Goal: Task Accomplishment & Management: Complete application form

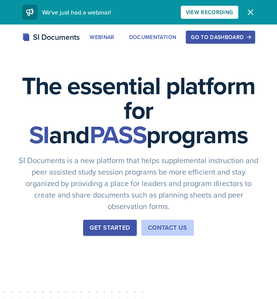
click at [228, 34] on div "Go to Dashboard" at bounding box center [220, 37] width 59 height 6
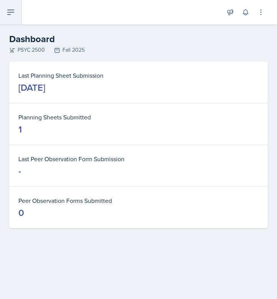
click at [9, 7] on button at bounding box center [11, 12] width 22 height 24
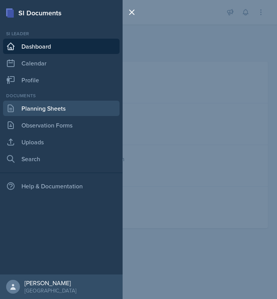
click at [62, 112] on link "Planning Sheets" at bounding box center [61, 108] width 116 height 15
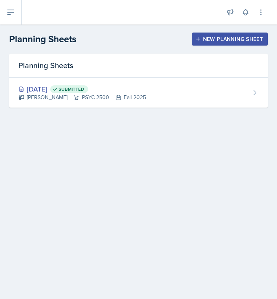
click at [224, 38] on div "New Planning Sheet" at bounding box center [230, 39] width 66 height 6
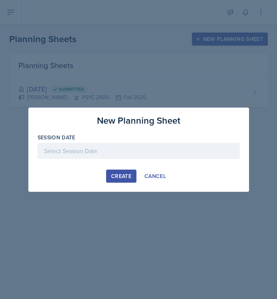
click at [135, 154] on div at bounding box center [139, 151] width 202 height 16
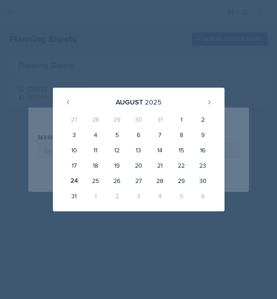
click at [192, 75] on div at bounding box center [138, 149] width 277 height 299
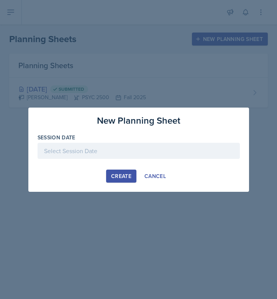
click at [163, 145] on div at bounding box center [139, 151] width 202 height 16
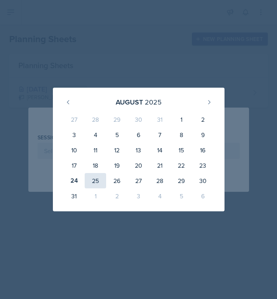
click at [98, 179] on div "25" at bounding box center [95, 180] width 21 height 15
type input "[DATE]"
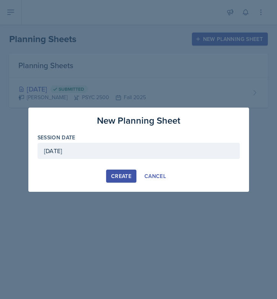
click at [124, 175] on div "Create" at bounding box center [121, 176] width 20 height 6
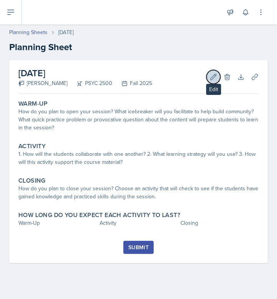
click at [211, 76] on icon at bounding box center [213, 77] width 8 height 8
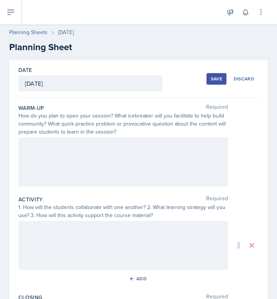
click at [158, 158] on div at bounding box center [122, 161] width 209 height 49
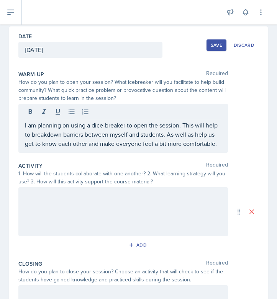
click at [133, 207] on div at bounding box center [122, 211] width 209 height 49
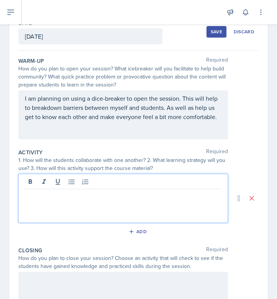
paste div
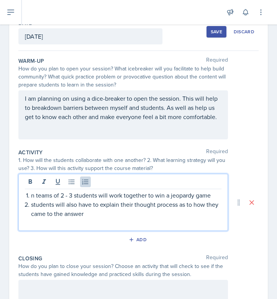
click at [31, 198] on li "n teams of 2 - 3 students will work together to win a jeopardy game" at bounding box center [126, 195] width 190 height 9
click at [206, 196] on p "In teams of 2 - 3 students will work together to win a jeopardy game" at bounding box center [123, 195] width 196 height 9
click at [31, 205] on p "students will also have to explain their thought process as to how they came to…" at bounding box center [126, 209] width 190 height 18
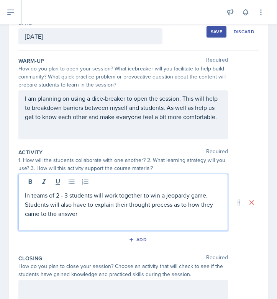
click at [95, 212] on p "In teams of 2 - 3 students will work together to win a jeopardy game. Students …" at bounding box center [123, 205] width 196 height 28
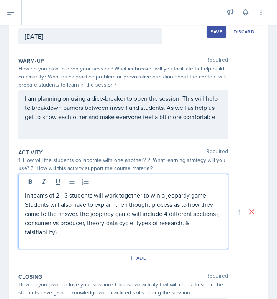
click at [82, 212] on p "In teams of 2 - 3 students will work together to win a jeopardy game. Students …" at bounding box center [123, 214] width 196 height 46
drag, startPoint x: 85, startPoint y: 222, endPoint x: 74, endPoint y: 222, distance: 11.1
click at [74, 222] on p "In teams of 2 - 3 students will work together to win a jeopardy game. Students …" at bounding box center [123, 214] width 196 height 46
click at [82, 224] on p "In teams of 2 - 3 students will work together to win a jeopardy game. Students …" at bounding box center [123, 214] width 196 height 46
drag, startPoint x: 83, startPoint y: 224, endPoint x: 52, endPoint y: 223, distance: 31.0
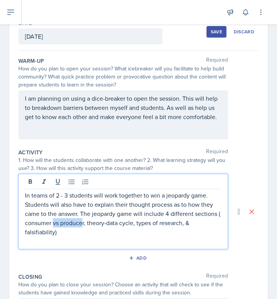
click at [52, 223] on p "In teams of 2 - 3 students will work together to win a jeopardy game. Students …" at bounding box center [123, 214] width 196 height 46
click at [84, 224] on p "In teams of 2 - 3 students will work together to win a jeopardy game. Students …" at bounding box center [123, 214] width 196 height 46
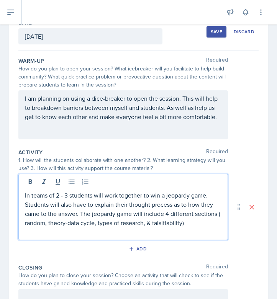
click at [189, 225] on p "In teams of 2 - 3 students will work together to win a jeopardy game. Students …" at bounding box center [123, 209] width 196 height 37
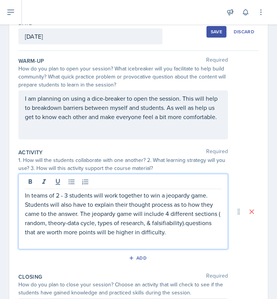
click at [184, 225] on p "In teams of 2 - 3 students will work together to win a jeopardy game. Students …" at bounding box center [123, 214] width 196 height 46
click at [177, 235] on p "In teams of 2 - 3 students will work together to win a jeopardy game. Students …" at bounding box center [123, 214] width 196 height 46
click at [203, 234] on p "In teams of 2 - 3 students will work together to win a jeopardy game. Students …" at bounding box center [123, 214] width 196 height 46
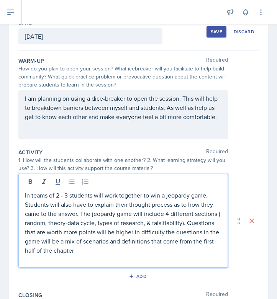
click at [164, 231] on p "In teams of 2 - 3 students will work together to win a jeopardy game. Students …" at bounding box center [123, 223] width 196 height 64
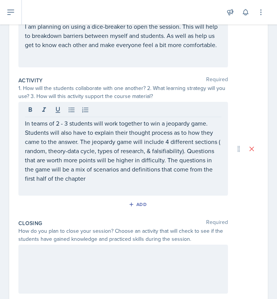
scroll to position [157, 0]
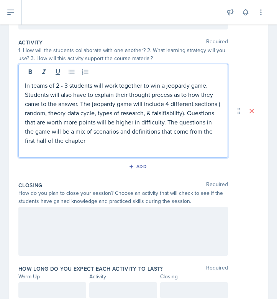
click at [156, 230] on div at bounding box center [122, 231] width 209 height 49
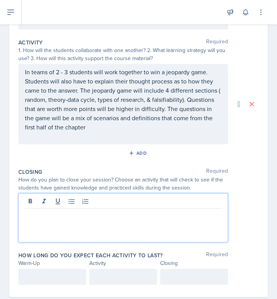
scroll to position [170, 0]
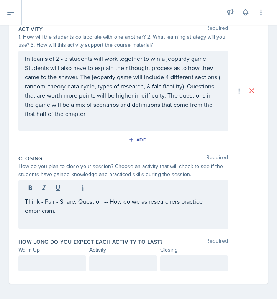
click at [60, 258] on div at bounding box center [52, 263] width 68 height 16
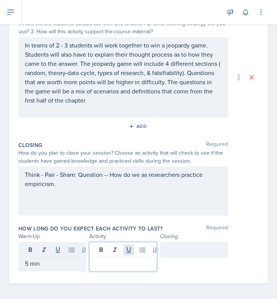
click at [129, 251] on div at bounding box center [123, 256] width 68 height 29
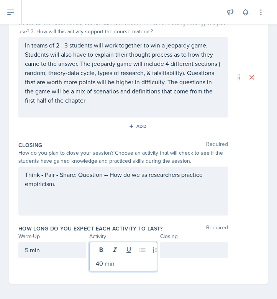
click at [224, 248] on div at bounding box center [194, 250] width 68 height 16
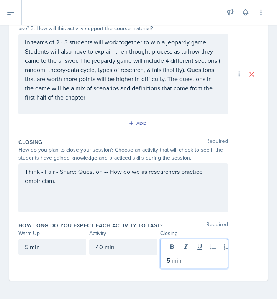
click at [249, 215] on div "Closing Required How do you plan to close your session? Choose an activity that…" at bounding box center [138, 176] width 240 height 83
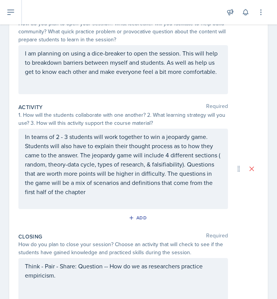
scroll to position [0, 0]
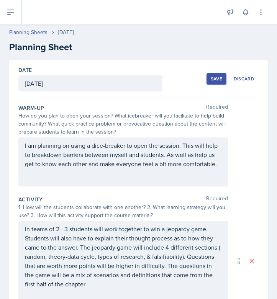
click at [217, 77] on div "Save" at bounding box center [216, 79] width 11 height 6
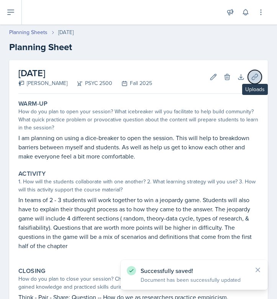
click at [252, 76] on icon at bounding box center [255, 77] width 8 height 8
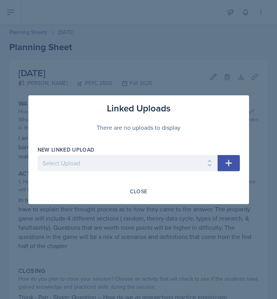
click at [227, 162] on icon "button" at bounding box center [228, 162] width 9 height 9
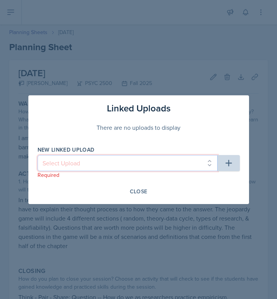
click at [182, 161] on select "Select Upload" at bounding box center [128, 163] width 180 height 16
click at [154, 158] on select "Select Upload" at bounding box center [128, 163] width 180 height 16
click at [207, 162] on select "Select Upload" at bounding box center [128, 163] width 180 height 16
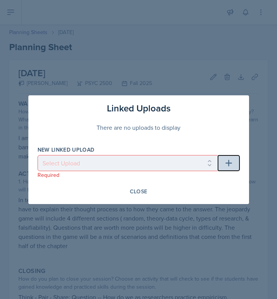
click at [227, 168] on button "button" at bounding box center [228, 163] width 22 height 16
click at [228, 88] on div at bounding box center [138, 149] width 277 height 299
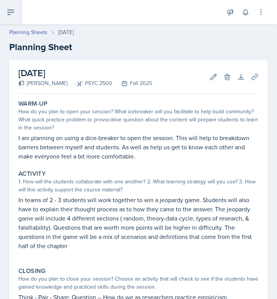
click at [8, 11] on icon at bounding box center [10, 12] width 9 height 9
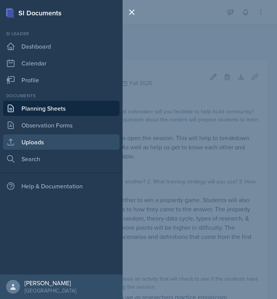
click at [45, 144] on link "Uploads" at bounding box center [61, 141] width 116 height 15
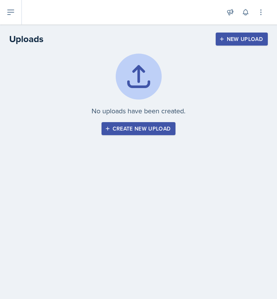
click at [148, 133] on button "Create new upload" at bounding box center [138, 128] width 74 height 13
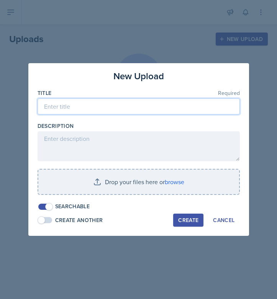
click at [136, 107] on input at bounding box center [139, 106] width 202 height 16
type input "Chapter 1 Jeopardy"
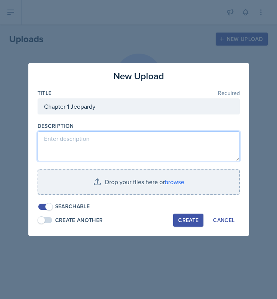
click at [134, 144] on textarea at bounding box center [139, 146] width 202 height 30
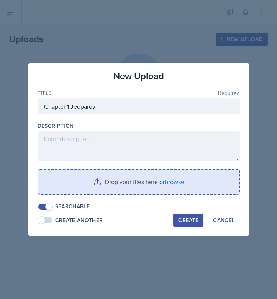
click at [146, 181] on input "file" at bounding box center [138, 182] width 201 height 24
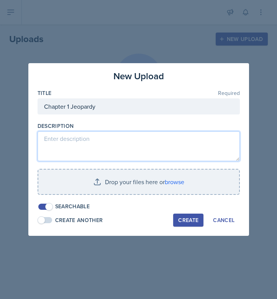
click at [191, 144] on textarea at bounding box center [139, 146] width 202 height 30
paste textarea "[URL][DOMAIN_NAME]"
click at [189, 155] on textarea "[URL][DOMAIN_NAME]" at bounding box center [139, 146] width 202 height 30
type textarea "[URL][DOMAIN_NAME]"
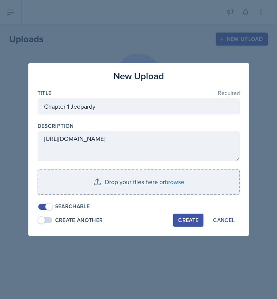
click at [187, 223] on div "Create" at bounding box center [188, 220] width 20 height 6
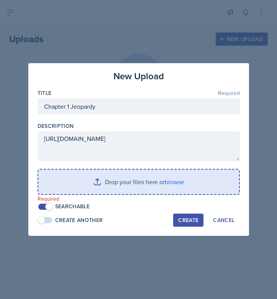
click at [180, 188] on input "file" at bounding box center [138, 182] width 201 height 24
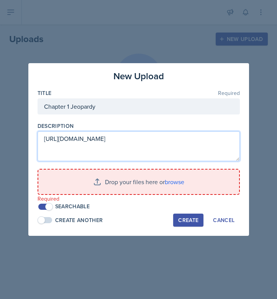
click at [158, 148] on textarea "[URL][DOMAIN_NAME]" at bounding box center [139, 146] width 202 height 30
drag, startPoint x: 74, startPoint y: 149, endPoint x: 42, endPoint y: 140, distance: 32.9
click at [42, 140] on textarea "[URL][DOMAIN_NAME]" at bounding box center [139, 146] width 202 height 30
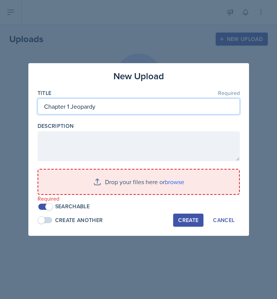
click at [123, 106] on input "Chapter 1 Jeopardy" at bounding box center [139, 106] width 202 height 16
type input "Chapter 1 Jeopardy & Dice-Breaker"
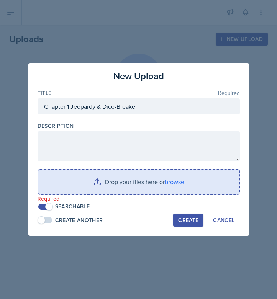
click at [162, 188] on input "file" at bounding box center [138, 182] width 201 height 24
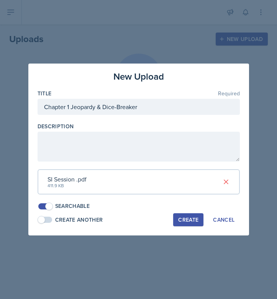
click at [188, 221] on div "Create" at bounding box center [188, 220] width 20 height 6
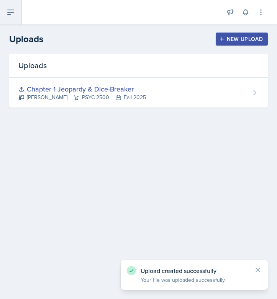
click at [12, 8] on icon at bounding box center [10, 12] width 9 height 9
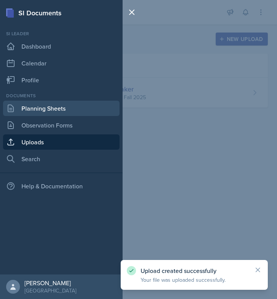
click at [44, 111] on link "Planning Sheets" at bounding box center [61, 108] width 116 height 15
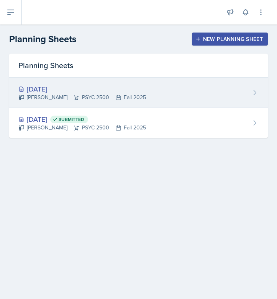
click at [193, 97] on div "[DATE] Tamiya Pilgrim PSYC 2500 Fall 2025" at bounding box center [138, 93] width 258 height 30
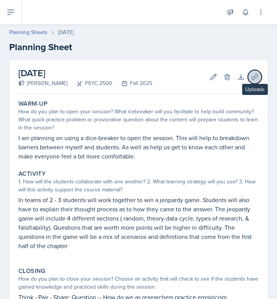
click at [252, 79] on icon at bounding box center [255, 77] width 8 height 8
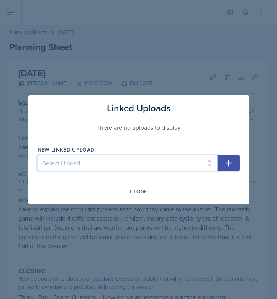
click at [193, 163] on select "Select Upload Chapter 1 Jeopardy & Dice-Breaker" at bounding box center [128, 163] width 180 height 16
select select "ef4a564e-d823-415a-882d-39f215fb702b"
click at [38, 155] on select "Select Upload Chapter 1 Jeopardy & Dice-Breaker" at bounding box center [128, 163] width 180 height 16
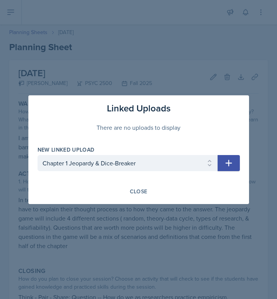
click at [228, 163] on icon "button" at bounding box center [228, 163] width 7 height 7
select select
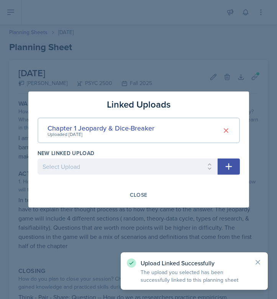
click at [210, 77] on div at bounding box center [138, 149] width 277 height 299
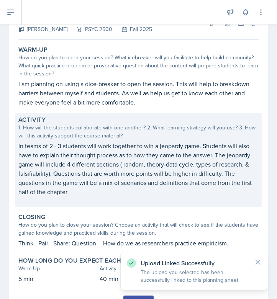
scroll to position [91, 0]
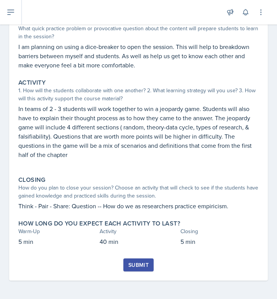
click at [137, 267] on div "Submit" at bounding box center [138, 265] width 20 height 6
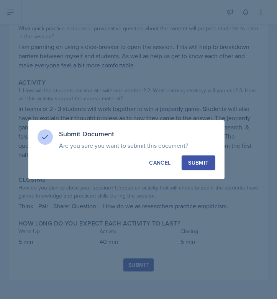
click at [200, 161] on div "Submit" at bounding box center [198, 163] width 20 height 8
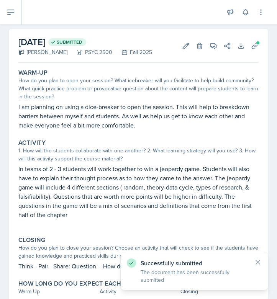
scroll to position [0, 0]
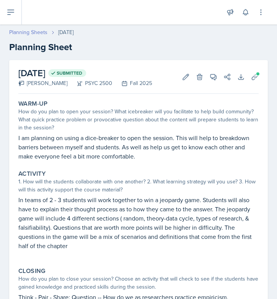
click at [35, 32] on link "Planning Sheets" at bounding box center [28, 32] width 38 height 8
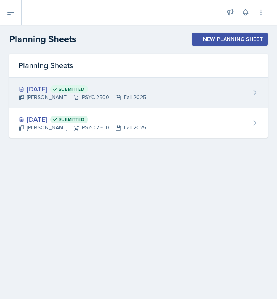
click at [164, 95] on div "[DATE] Submitted Tamiya Pilgrim PSYC 2500 Fall 2025" at bounding box center [138, 93] width 258 height 30
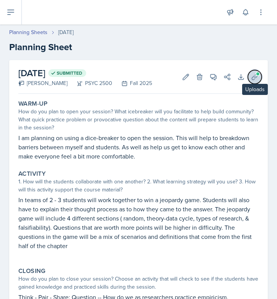
click at [256, 77] on icon at bounding box center [254, 77] width 6 height 6
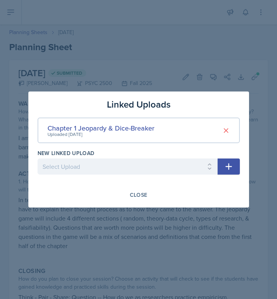
click at [207, 70] on div at bounding box center [138, 149] width 277 height 299
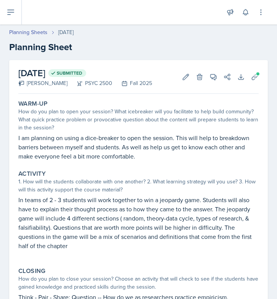
click at [41, 26] on header "Planning Sheets [DATE] Planning Sheet" at bounding box center [138, 41] width 277 height 41
click at [41, 31] on link "Planning Sheets" at bounding box center [28, 32] width 38 height 8
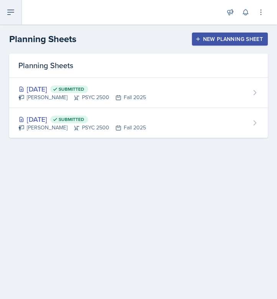
click at [10, 15] on icon at bounding box center [10, 12] width 9 height 9
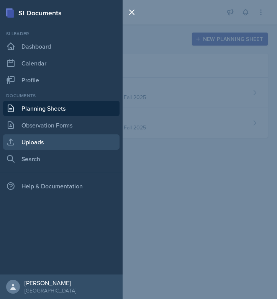
click at [39, 146] on link "Uploads" at bounding box center [61, 141] width 116 height 15
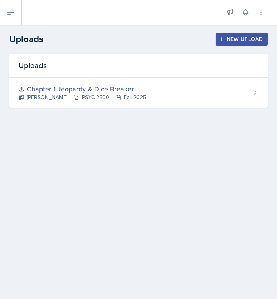
click at [244, 42] on div "New Upload" at bounding box center [241, 39] width 42 height 6
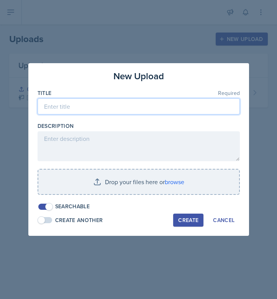
click at [171, 108] on input at bounding box center [139, 106] width 202 height 16
type input "[PERSON_NAME] Norms Tic-Tac-Toe"
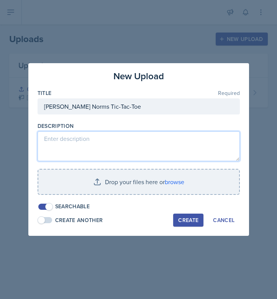
click at [158, 142] on textarea at bounding box center [139, 146] width 202 height 30
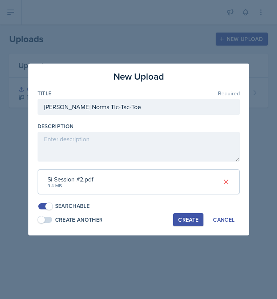
click at [186, 219] on div "Create" at bounding box center [188, 220] width 20 height 6
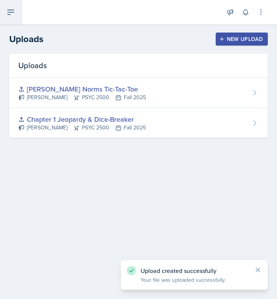
click at [14, 15] on icon at bounding box center [10, 12] width 9 height 9
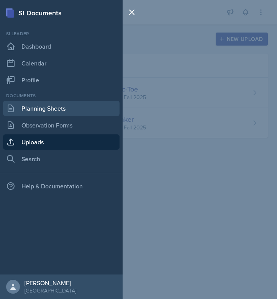
click at [53, 106] on link "Planning Sheets" at bounding box center [61, 108] width 116 height 15
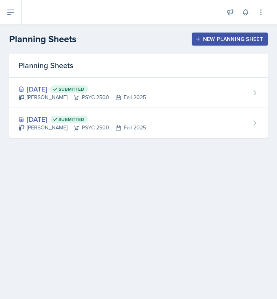
click at [223, 38] on div "New Planning Sheet" at bounding box center [230, 39] width 66 height 6
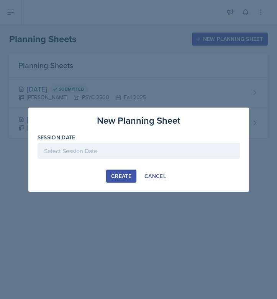
click at [122, 155] on div at bounding box center [139, 151] width 202 height 16
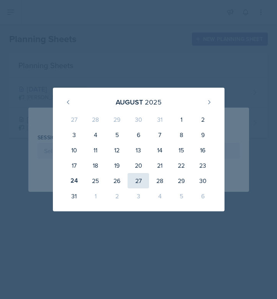
click at [139, 179] on div "27" at bounding box center [137, 180] width 21 height 15
type input "[DATE]"
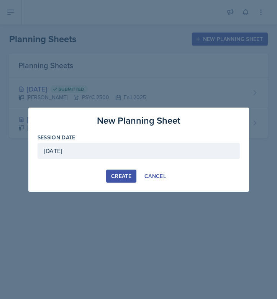
click at [123, 175] on div "Create" at bounding box center [121, 176] width 20 height 6
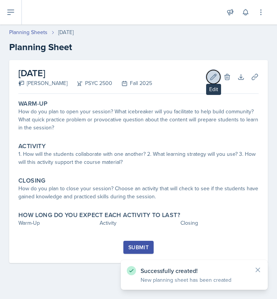
click at [211, 77] on icon at bounding box center [213, 77] width 8 height 8
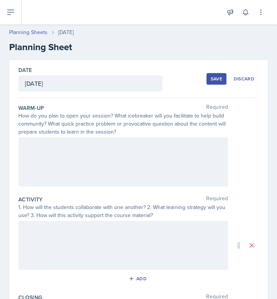
click at [181, 157] on div at bounding box center [122, 161] width 209 height 49
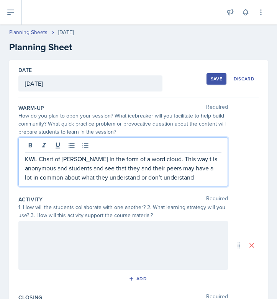
click at [204, 159] on p "KWL Chart of [PERSON_NAME] in the form of a word cloud. This way t is anonymous…" at bounding box center [123, 168] width 196 height 28
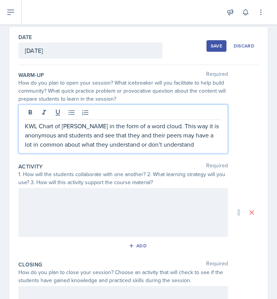
scroll to position [42, 0]
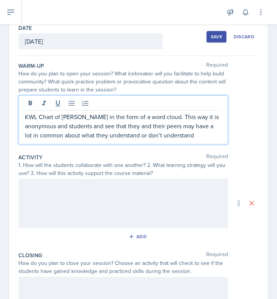
click at [181, 196] on div at bounding box center [122, 203] width 209 height 49
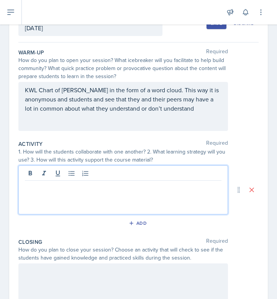
paste div
click at [28, 186] on p "students will be split into 2 teams." at bounding box center [123, 186] width 196 height 9
click at [154, 185] on p "Students will be split into 2 teams." at bounding box center [123, 186] width 196 height 9
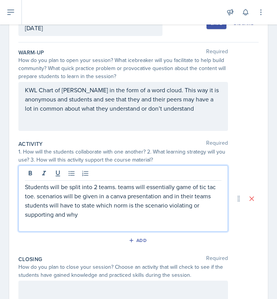
click at [121, 189] on p "Students will be split into 2 teams. teams will essentially game of tic tac toe…" at bounding box center [123, 200] width 196 height 37
click at [179, 188] on p "Students will be split into 2 teams. Teams will essentially game of tic tac toe…" at bounding box center [123, 200] width 196 height 37
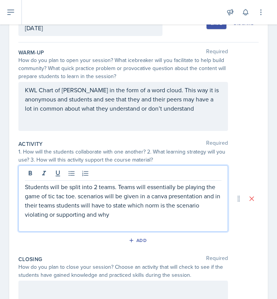
click at [46, 196] on p "Students will be split into 2 teams. Teams will essentially be playing the game…" at bounding box center [123, 200] width 196 height 37
click at [75, 195] on p "Students will be split into 2 teams. Teams will essentially be playing the game…" at bounding box center [123, 200] width 196 height 37
click at [114, 216] on p "Students will be split into 2 teams. Teams will essentially be playing the game…" at bounding box center [123, 200] width 196 height 37
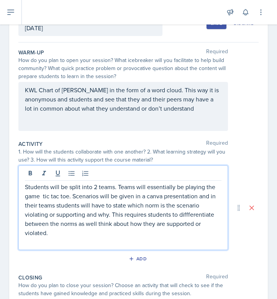
click at [188, 215] on p "Students will be split into 2 teams. Teams will essentially be playing the game…" at bounding box center [123, 209] width 196 height 55
click at [167, 229] on p "Students will be split into 2 teams. Teams will essentially be playing the game…" at bounding box center [123, 209] width 196 height 55
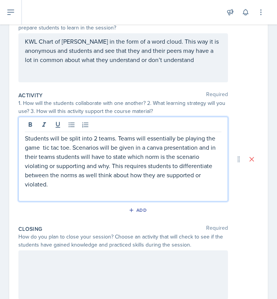
scroll to position [109, 0]
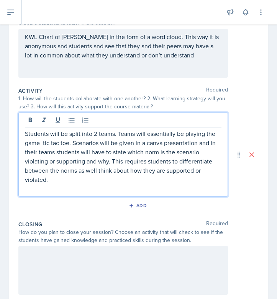
click at [99, 172] on p "Students will be split into 2 teams. Teams will essentially be playing the game…" at bounding box center [123, 156] width 196 height 55
click at [46, 179] on p "Students will be split into 2 teams. Teams will essentially be playing the game…" at bounding box center [123, 156] width 196 height 55
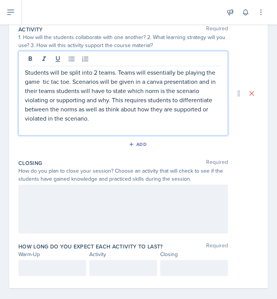
scroll to position [178, 0]
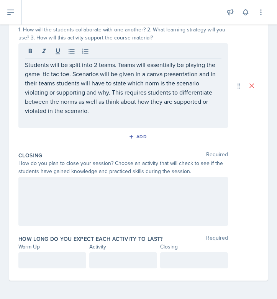
click at [190, 216] on div at bounding box center [122, 201] width 209 height 49
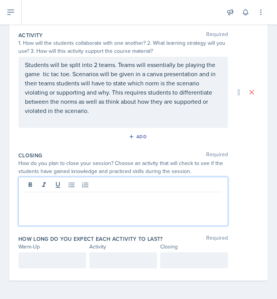
click at [190, 216] on div at bounding box center [122, 201] width 209 height 49
click at [76, 262] on p at bounding box center [52, 260] width 55 height 9
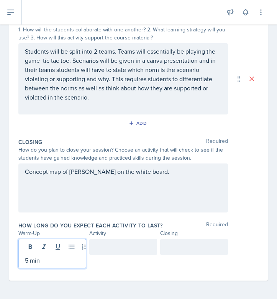
click at [121, 252] on div at bounding box center [123, 247] width 68 height 16
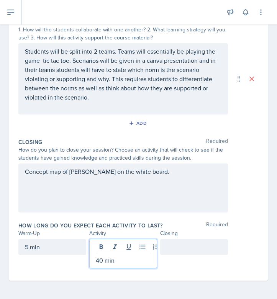
click at [187, 247] on div at bounding box center [194, 247] width 68 height 16
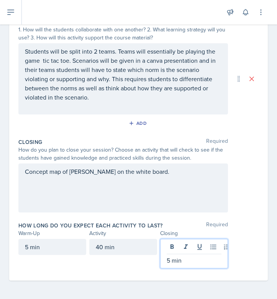
click at [247, 234] on div "Warm-Up Activity Closing" at bounding box center [138, 233] width 240 height 8
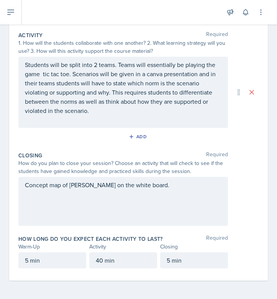
scroll to position [0, 0]
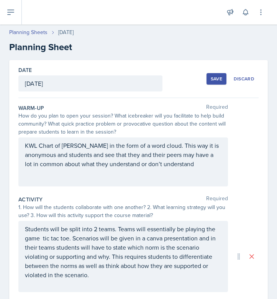
click at [220, 76] on div "Save" at bounding box center [216, 79] width 11 height 6
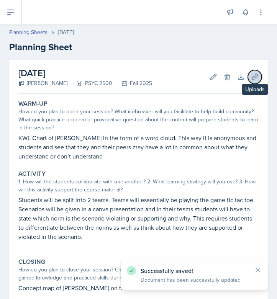
click at [250, 78] on button "Uploads" at bounding box center [255, 77] width 14 height 14
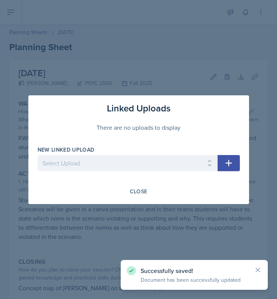
click at [228, 160] on icon "button" at bounding box center [228, 162] width 9 height 9
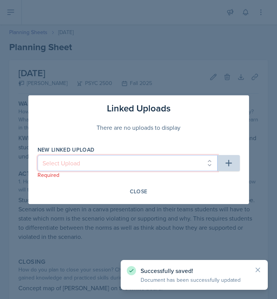
click at [202, 161] on select "Select Upload Chapter 1 Jeopardy & Dice-Breaker [PERSON_NAME] Norms Tic-Tac-Toe" at bounding box center [128, 163] width 180 height 16
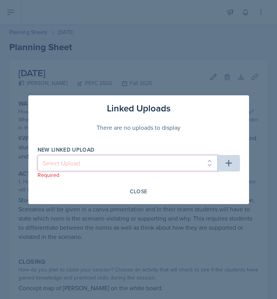
select select "0b0b648b-6fc3-4e30-9c7d-11bc97088032"
click at [38, 155] on select "Select Upload Chapter 1 Jeopardy & Dice-Breaker [PERSON_NAME] Norms Tic-Tac-Toe" at bounding box center [128, 163] width 180 height 16
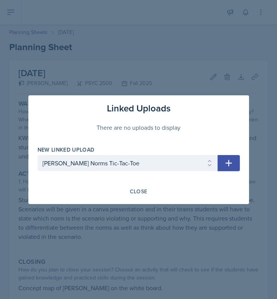
click at [233, 162] on button "button" at bounding box center [228, 163] width 22 height 16
select select
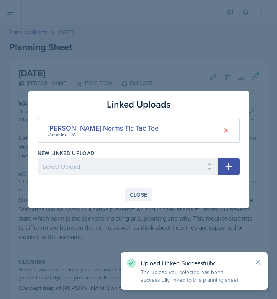
click at [149, 196] on button "Close" at bounding box center [139, 194] width 28 height 13
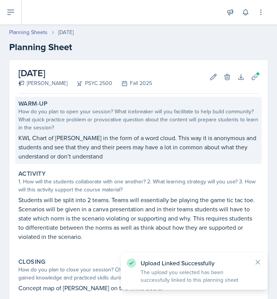
scroll to position [82, 0]
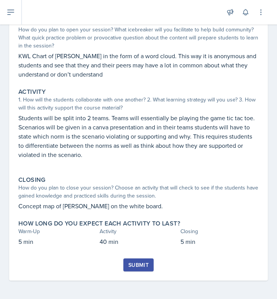
click at [258, 262] on icon at bounding box center [258, 262] width 4 height 4
click at [149, 264] on button "Submit" at bounding box center [138, 264] width 30 height 13
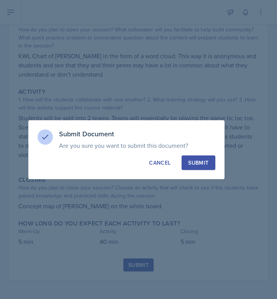
click at [203, 164] on div "Submit" at bounding box center [198, 163] width 20 height 8
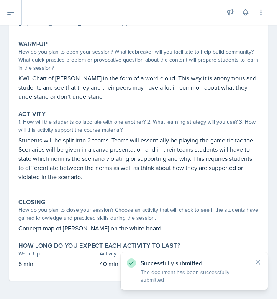
scroll to position [60, 0]
